Goal: Task Accomplishment & Management: Use online tool/utility

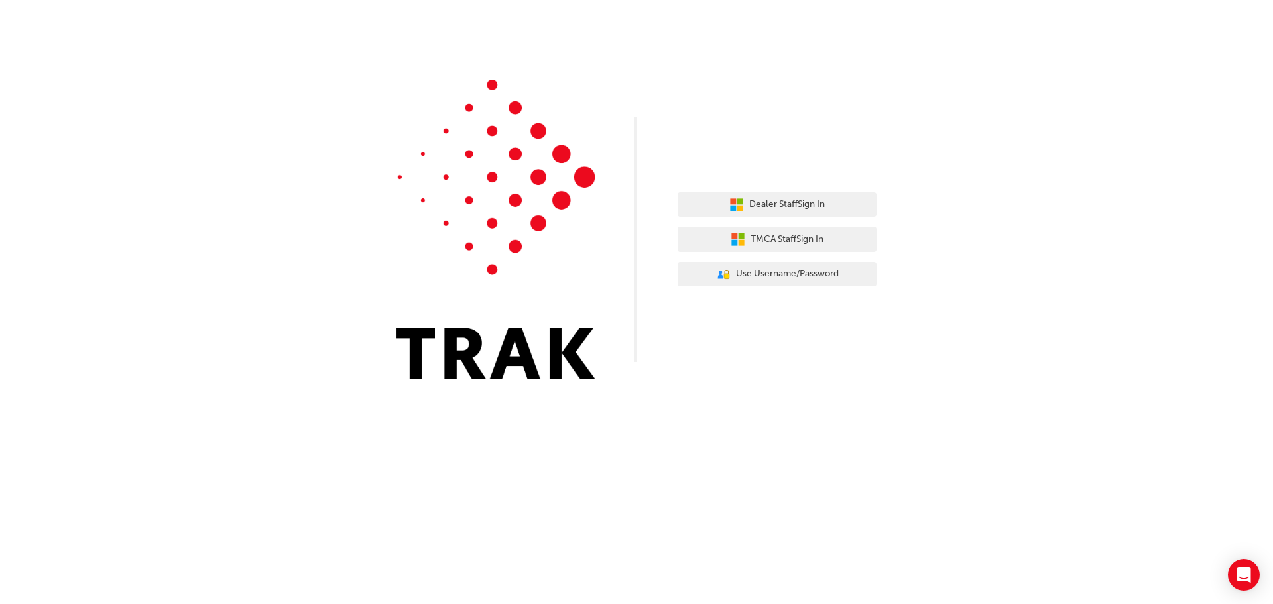
click at [734, 237] on icon "button" at bounding box center [734, 236] width 6 height 6
click at [760, 238] on span "TMCA Staff Sign In" at bounding box center [786, 239] width 73 height 15
click at [774, 210] on span "Dealer Staff Sign In" at bounding box center [787, 204] width 76 height 15
click at [774, 267] on span "Use Username/Password" at bounding box center [787, 273] width 103 height 15
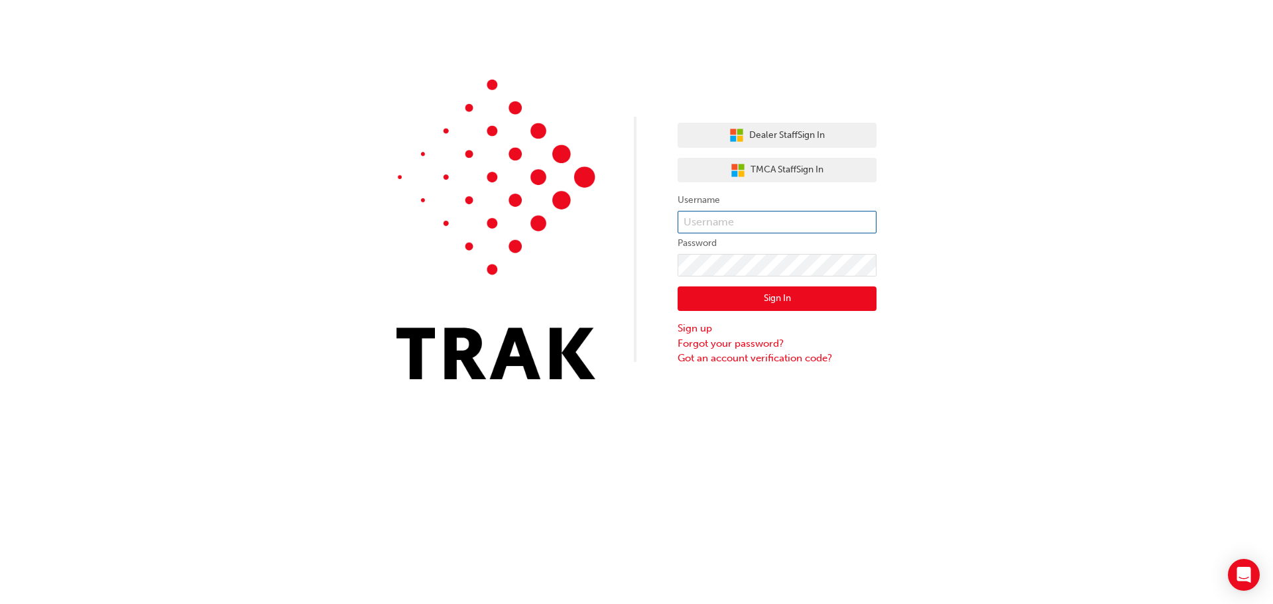
click at [729, 219] on input "text" at bounding box center [777, 222] width 199 height 23
type input "blake.odonoghue"
click button "Sign In" at bounding box center [777, 298] width 199 height 25
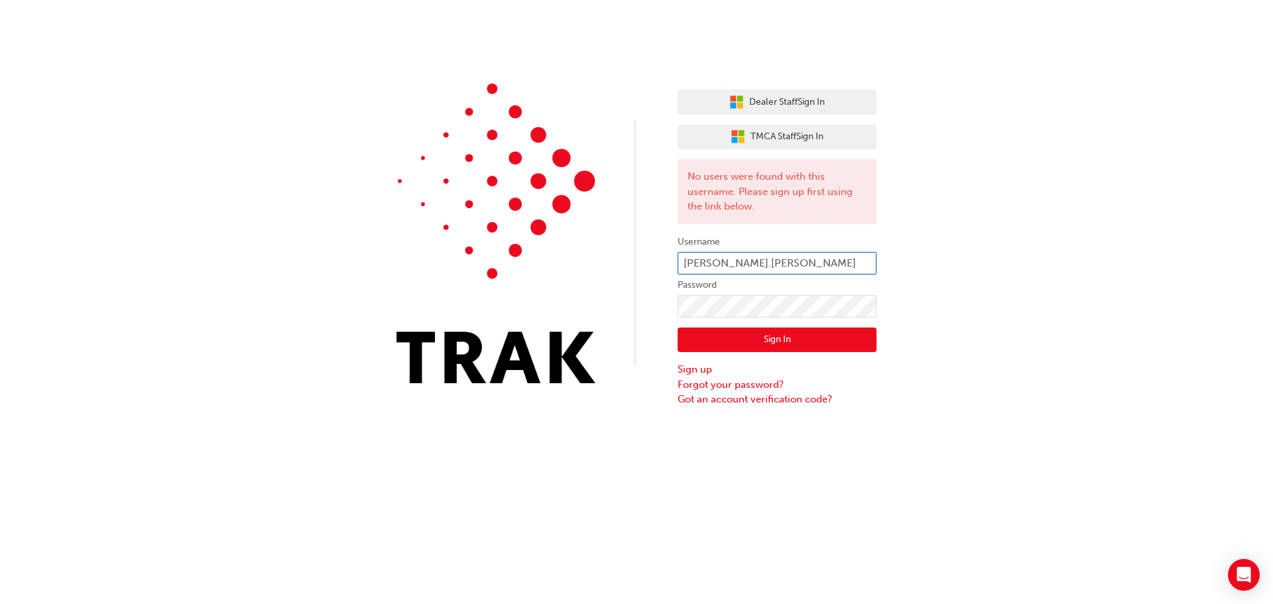
click at [782, 264] on input "blake.odonoghue" at bounding box center [777, 263] width 199 height 23
type input "blake.odonoghue@centralhighlandstoyota.com.au"
click at [787, 333] on button "Sign In" at bounding box center [777, 339] width 199 height 25
